Goal: Transaction & Acquisition: Purchase product/service

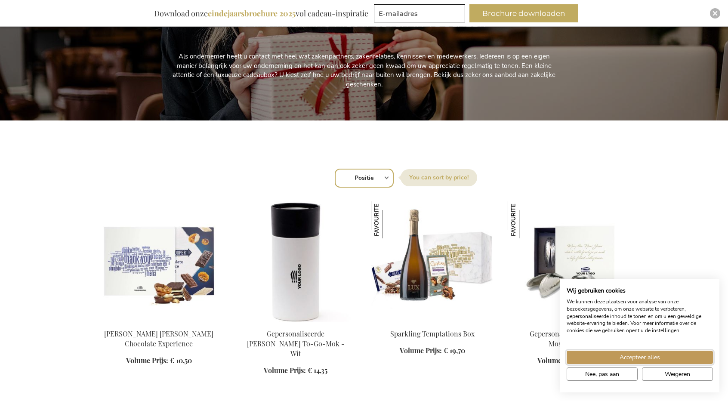
click at [692, 353] on button "Accepteer alles" at bounding box center [639, 357] width 146 height 13
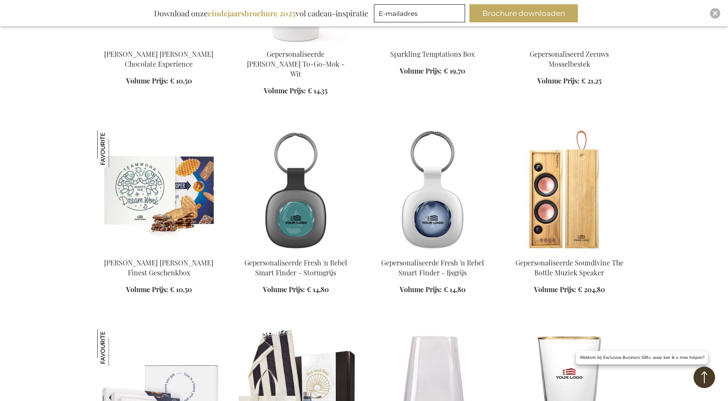
scroll to position [473, 0]
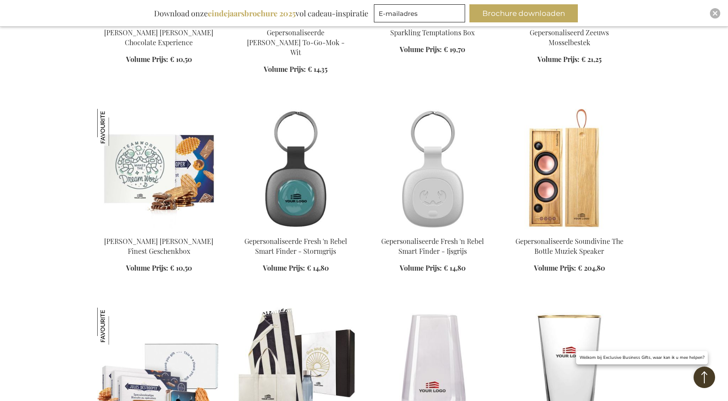
click at [446, 177] on img at bounding box center [432, 169] width 123 height 120
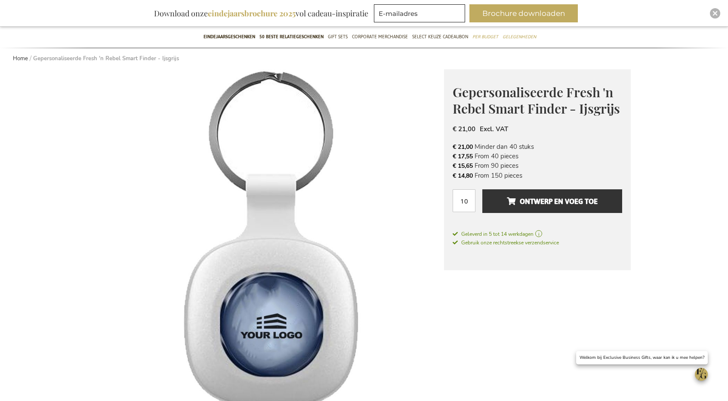
scroll to position [70, 0]
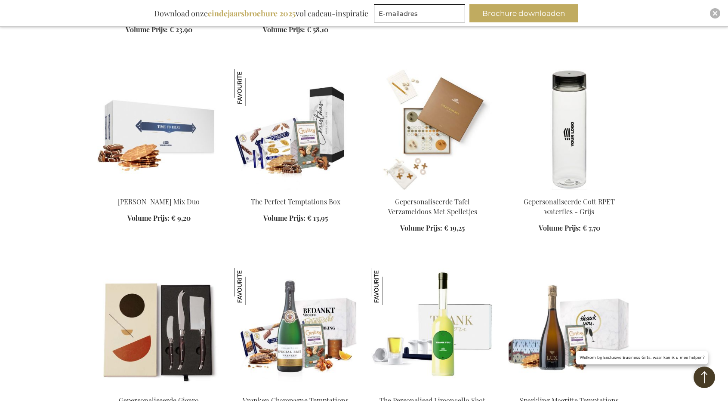
scroll to position [916, 0]
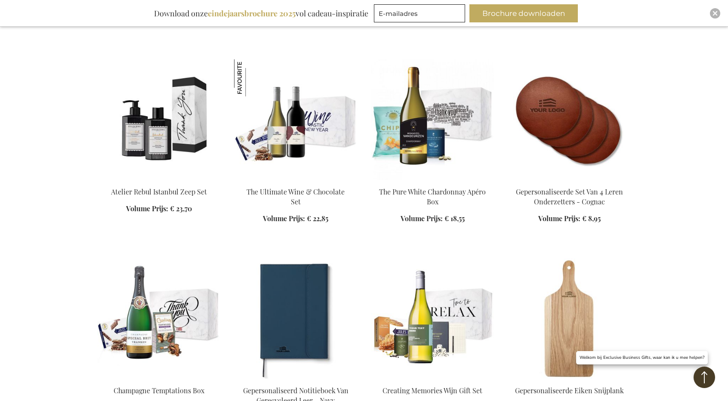
scroll to position [1561, 0]
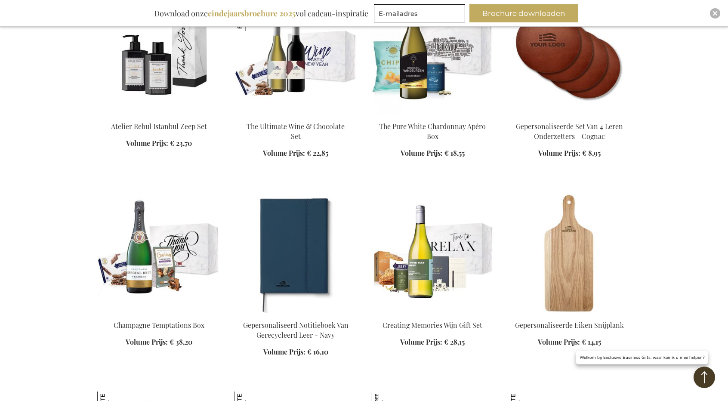
scroll to position [1604, 0]
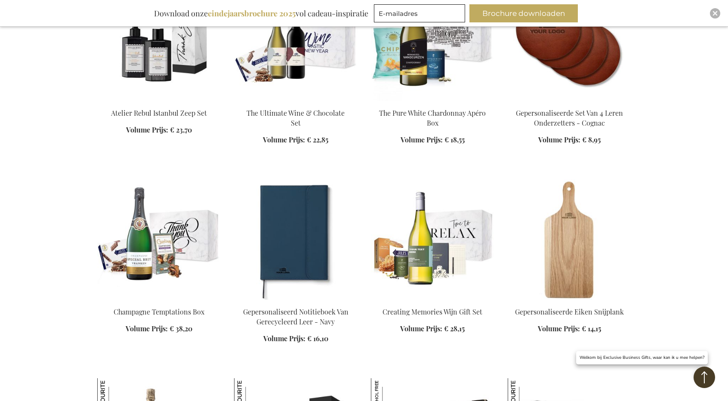
click at [580, 53] on img at bounding box center [568, 41] width 123 height 120
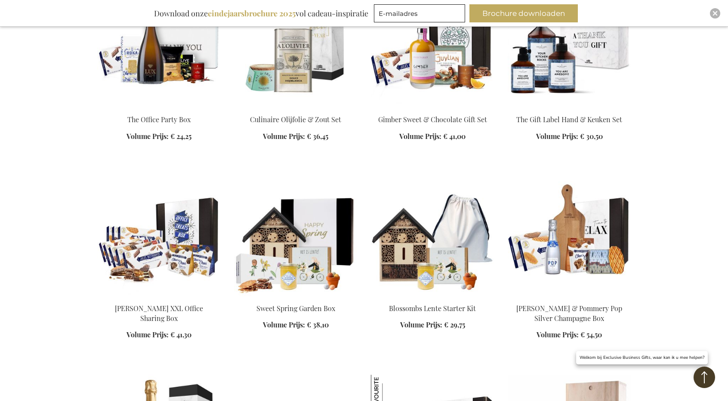
scroll to position [1061, 0]
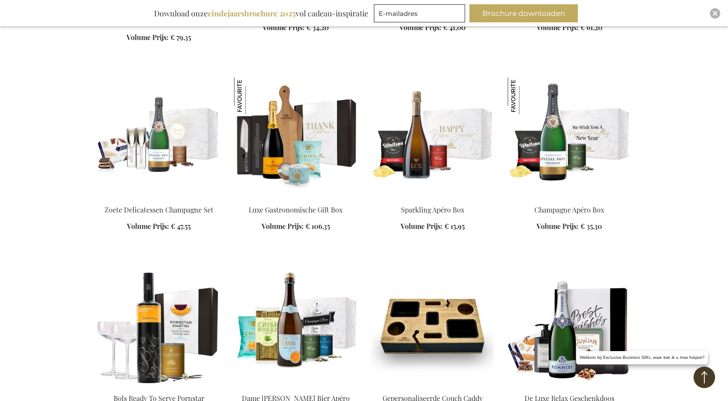
scroll to position [1405, 0]
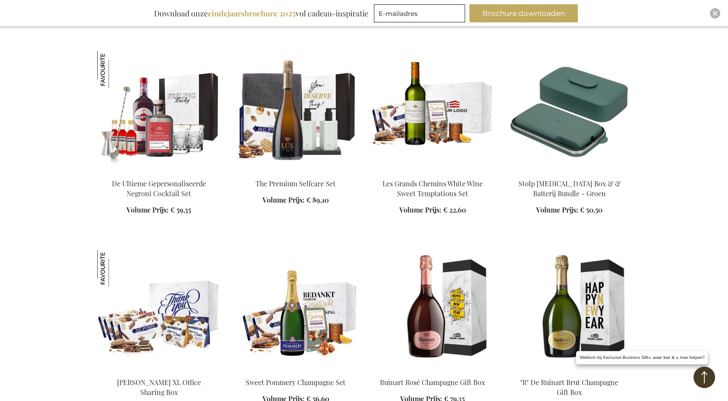
scroll to position [2524, 0]
